Goal: Task Accomplishment & Management: Complete application form

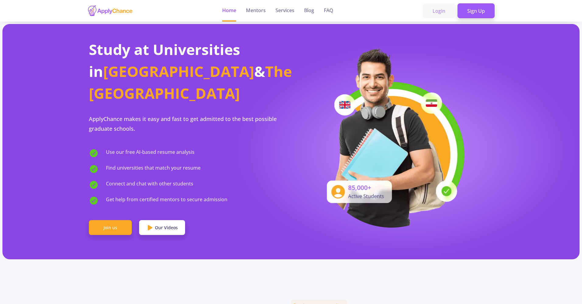
click at [439, 12] on link "Login" at bounding box center [439, 10] width 32 height 15
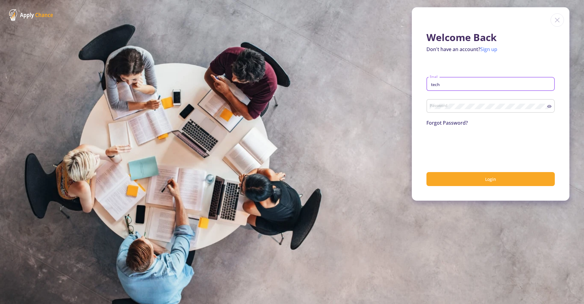
type input "tech"
click at [487, 51] on link "Sign up" at bounding box center [489, 49] width 17 height 7
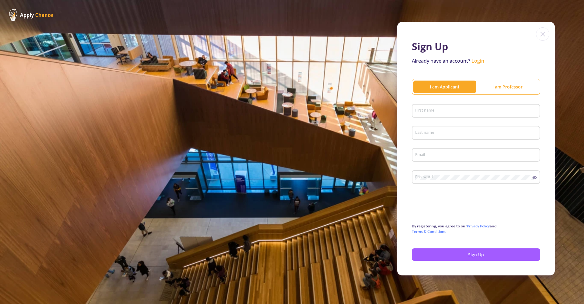
click at [457, 111] on input "First name" at bounding box center [477, 111] width 124 height 5
type input "[PERSON_NAME]"
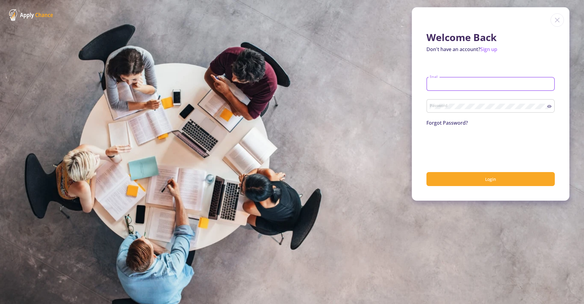
type input "V"
click at [493, 50] on link "Sign up" at bounding box center [489, 49] width 17 height 7
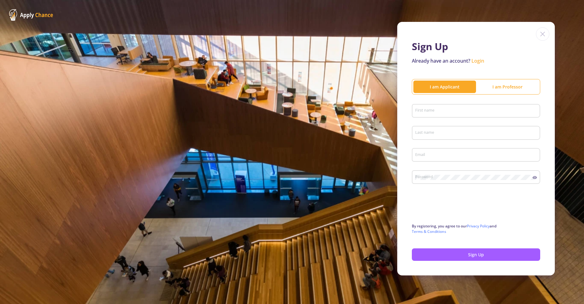
click at [450, 108] on div "First name" at bounding box center [476, 110] width 123 height 16
type input "Vision"
type input "ApplyChance"
click at [425, 162] on div "Email" at bounding box center [476, 154] width 123 height 16
type input "[EMAIL_ADDRESS][DOMAIN_NAME]"
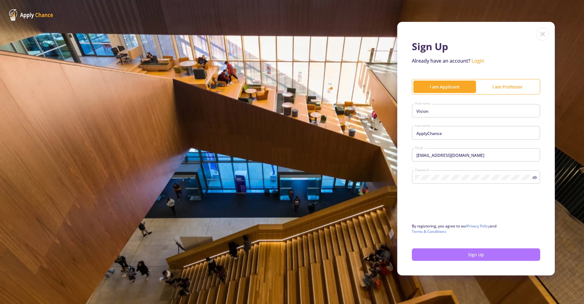
click at [443, 254] on button "Sign Up" at bounding box center [476, 255] width 128 height 12
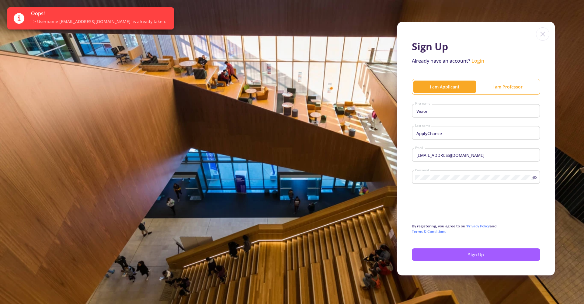
click at [426, 157] on input "[EMAIL_ADDRESS][DOMAIN_NAME]" at bounding box center [477, 155] width 124 height 5
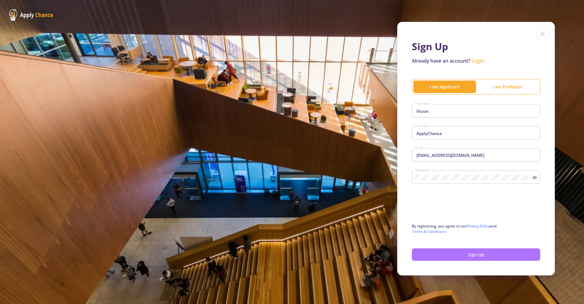
click at [467, 256] on button "Sign Up" at bounding box center [476, 255] width 128 height 12
